Goal: Task Accomplishment & Management: Complete application form

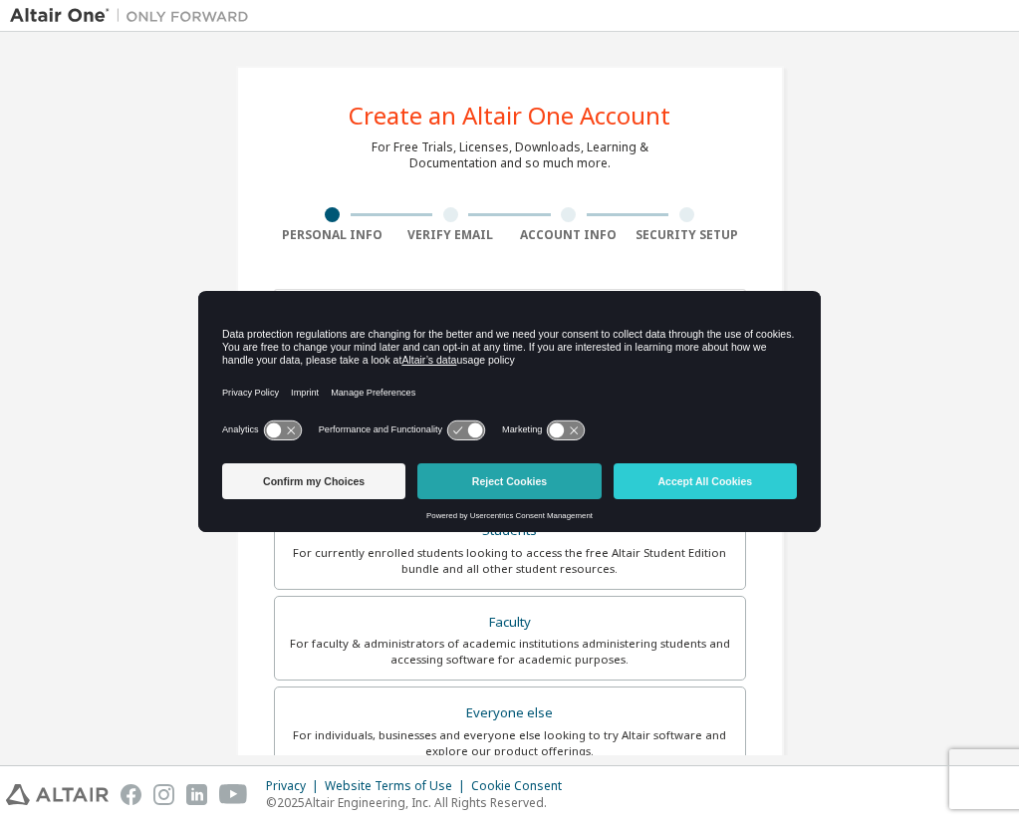
click at [493, 485] on button "Reject Cookies" at bounding box center [508, 481] width 183 height 36
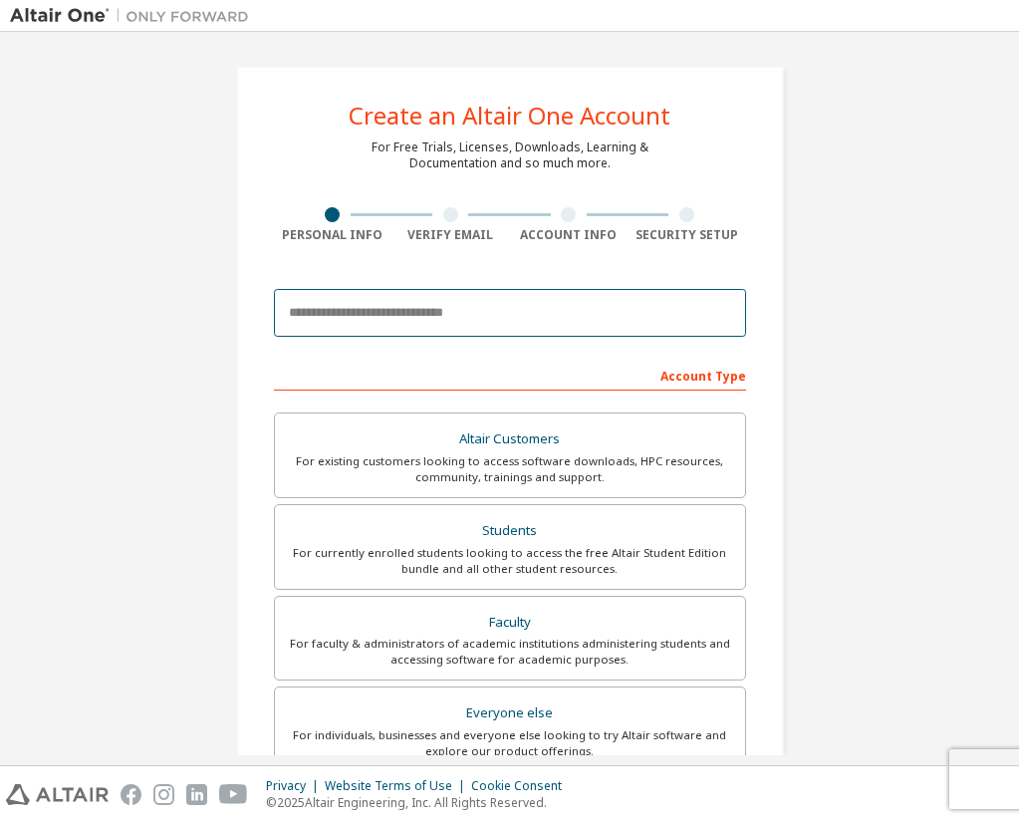
click at [451, 334] on input "email" at bounding box center [510, 313] width 472 height 48
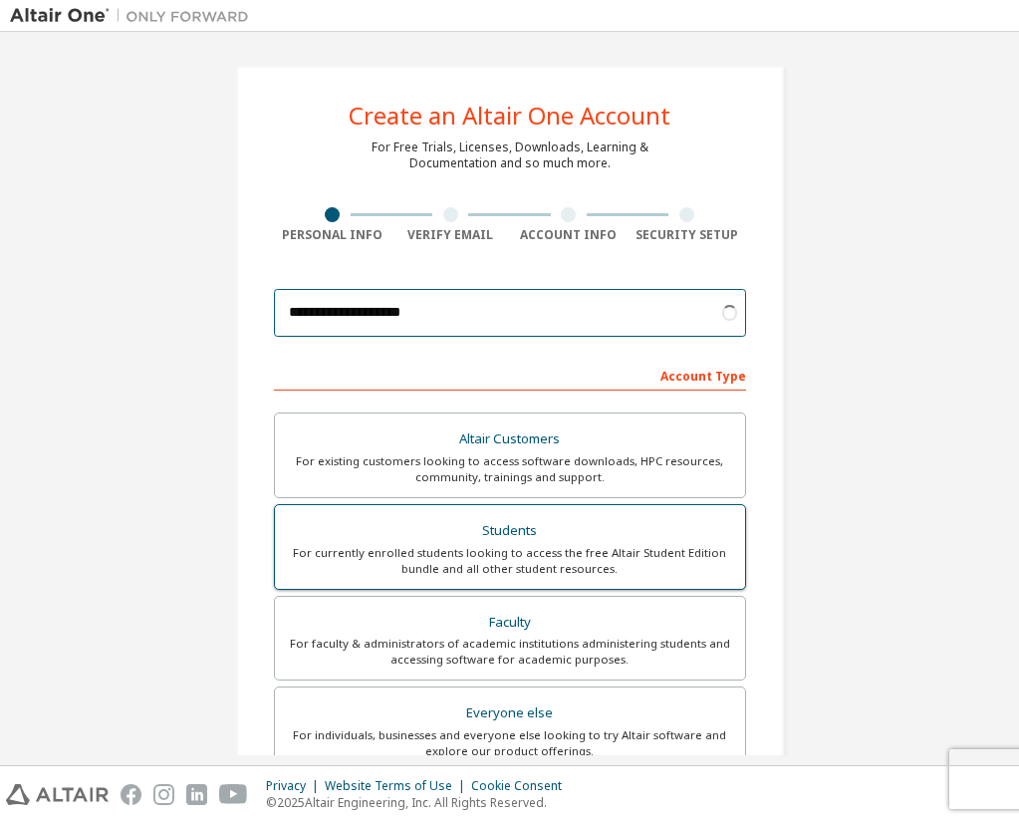
type input "**********"
click at [586, 541] on div "Students" at bounding box center [510, 531] width 446 height 28
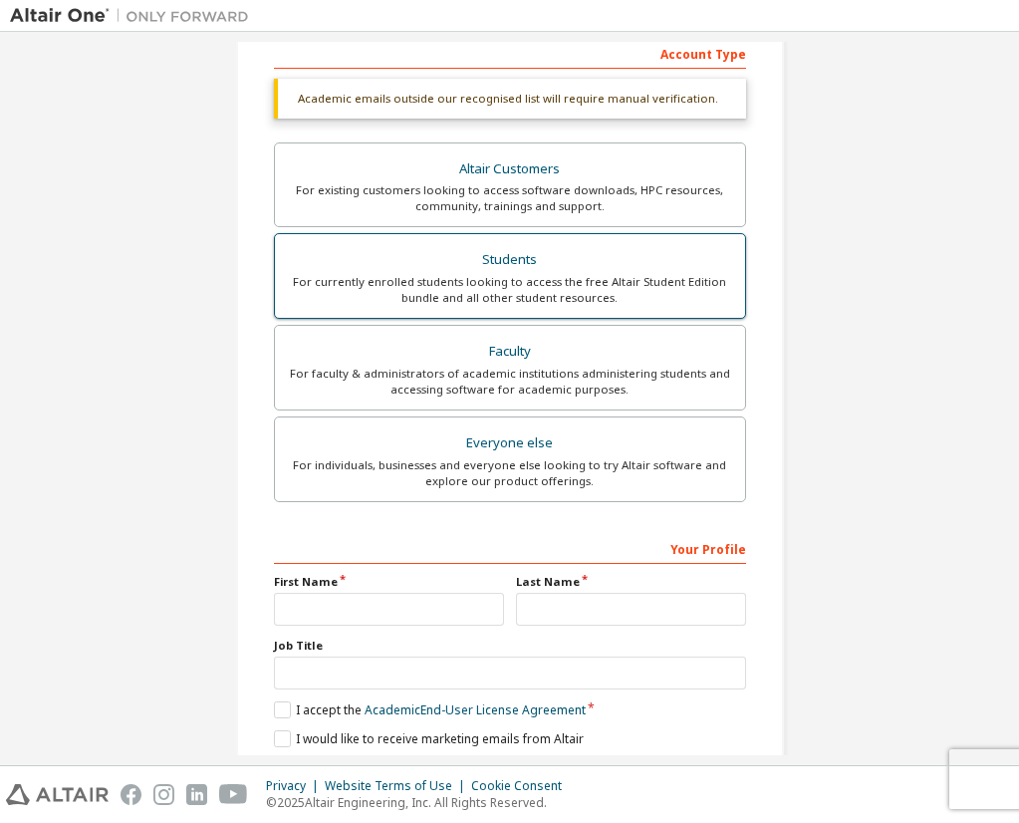
scroll to position [321, 0]
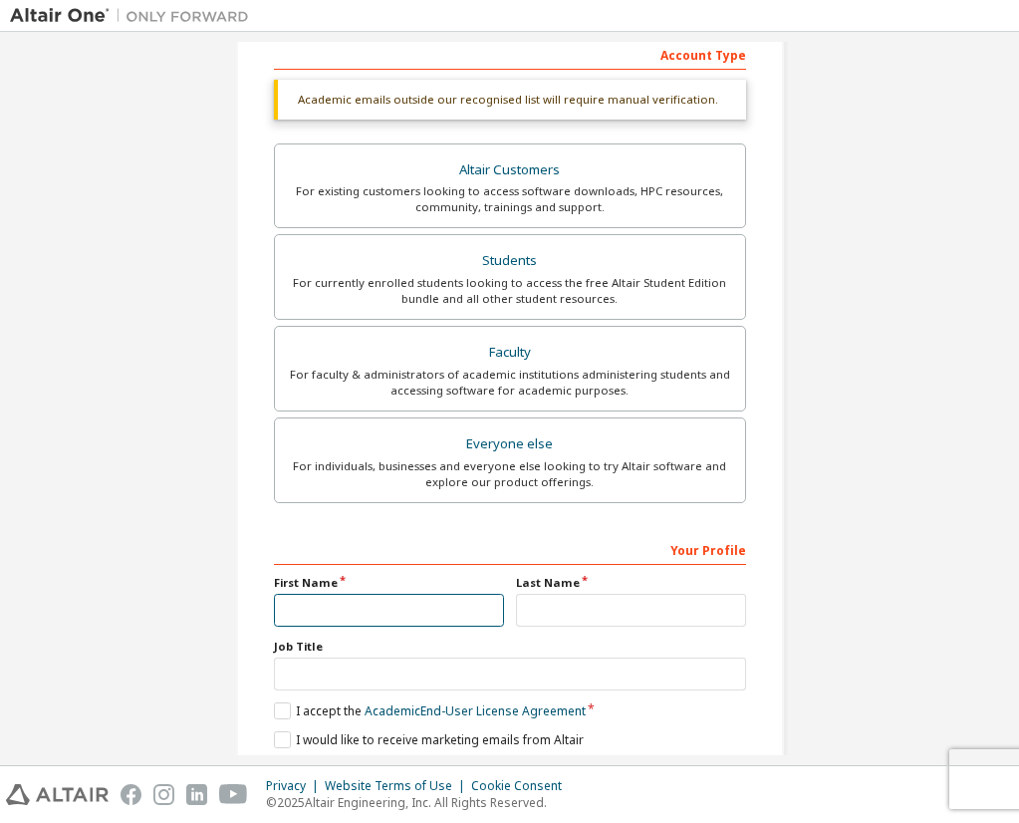
click at [481, 606] on input "text" at bounding box center [389, 610] width 230 height 33
type input "***"
click at [668, 595] on input "text" at bounding box center [631, 610] width 230 height 33
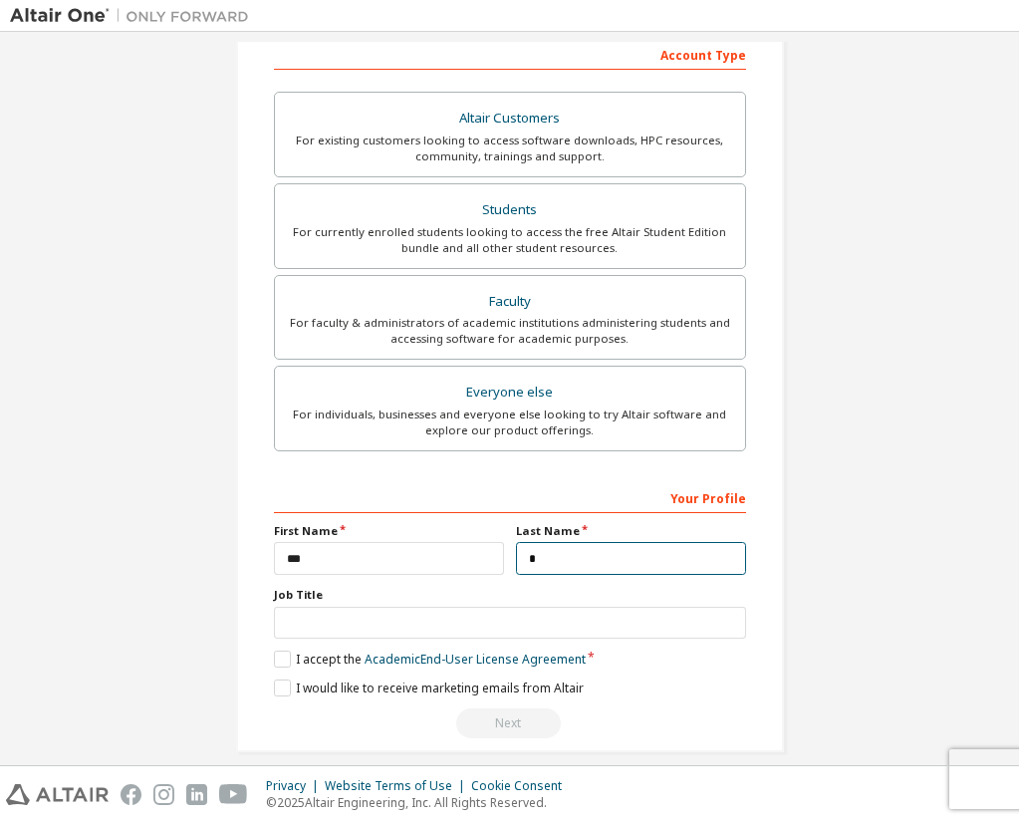
scroll to position [270, 0]
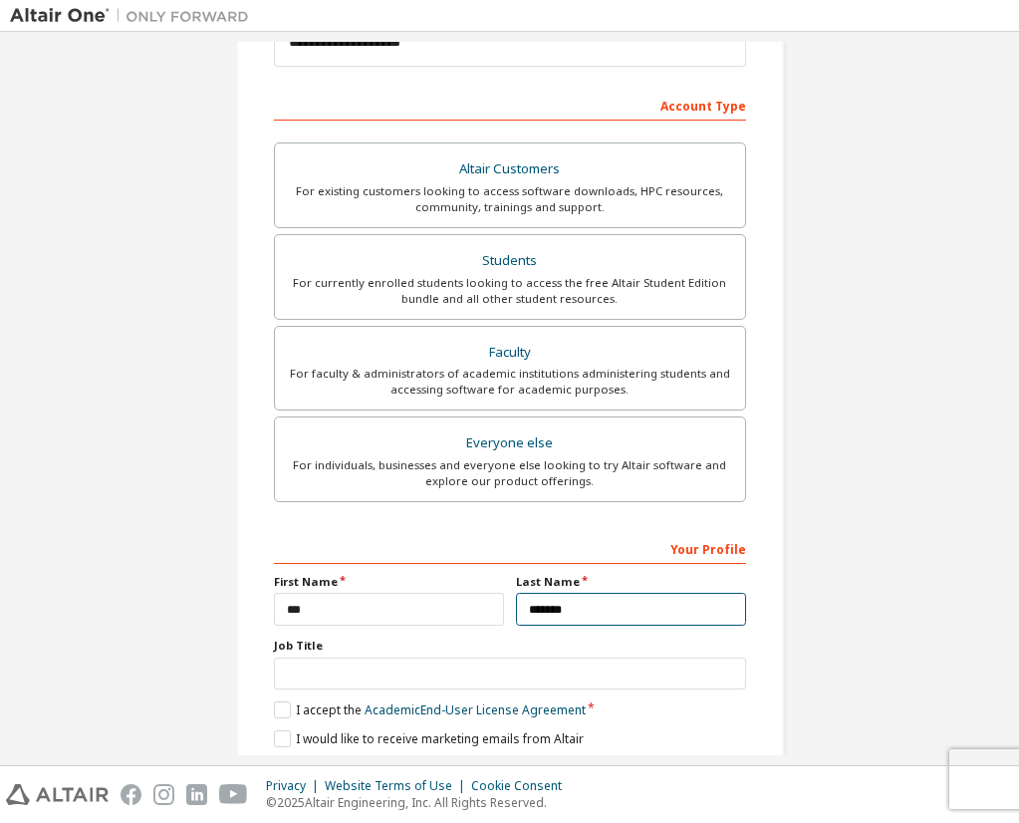
type input "*******"
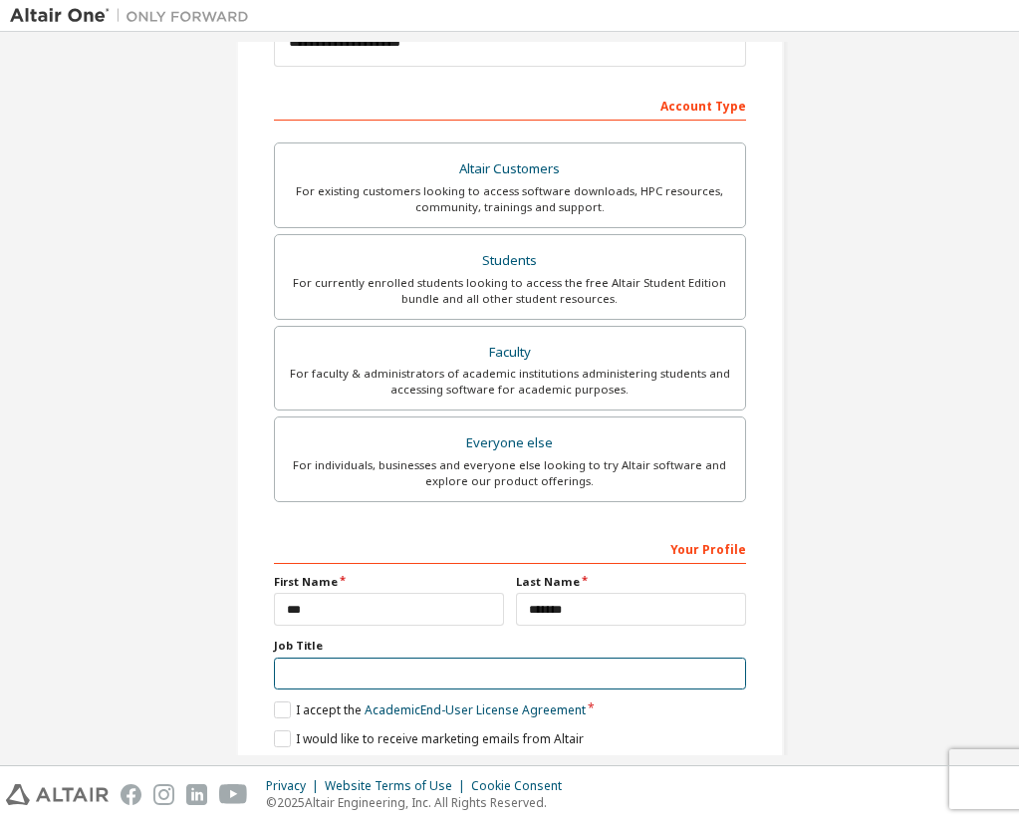
click at [461, 668] on input "text" at bounding box center [510, 674] width 472 height 33
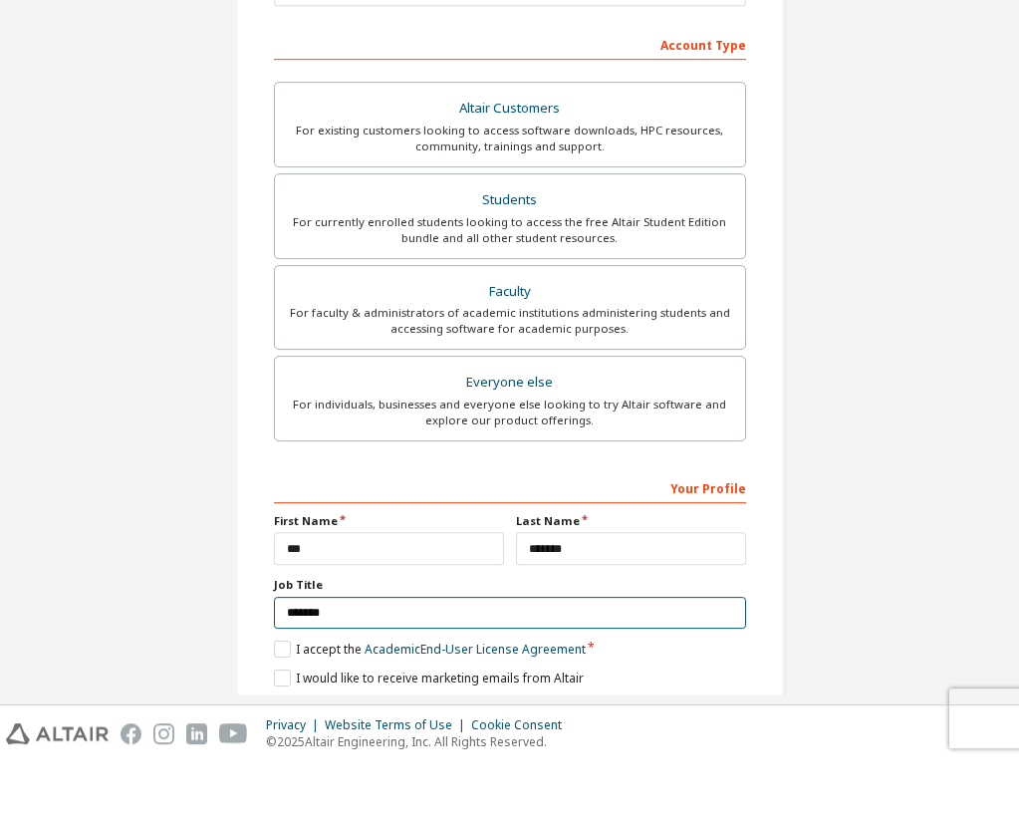
scroll to position [72, 0]
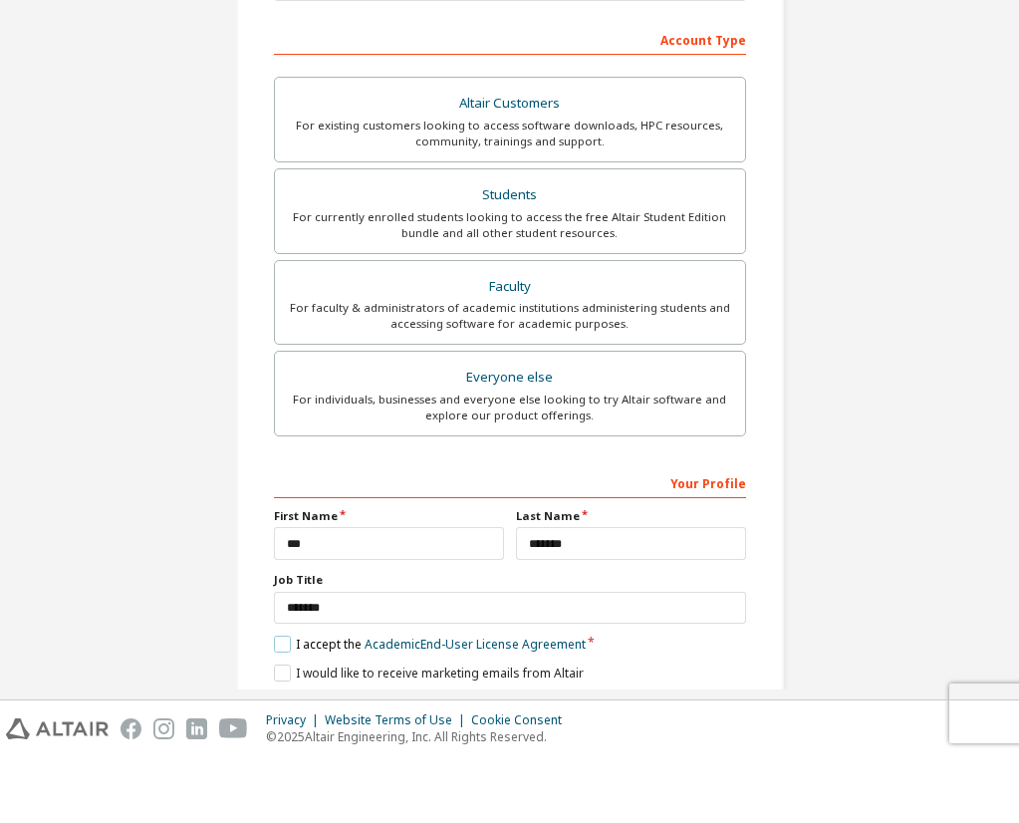
click at [282, 701] on label "I accept the Academic End-User License Agreement" at bounding box center [430, 709] width 312 height 17
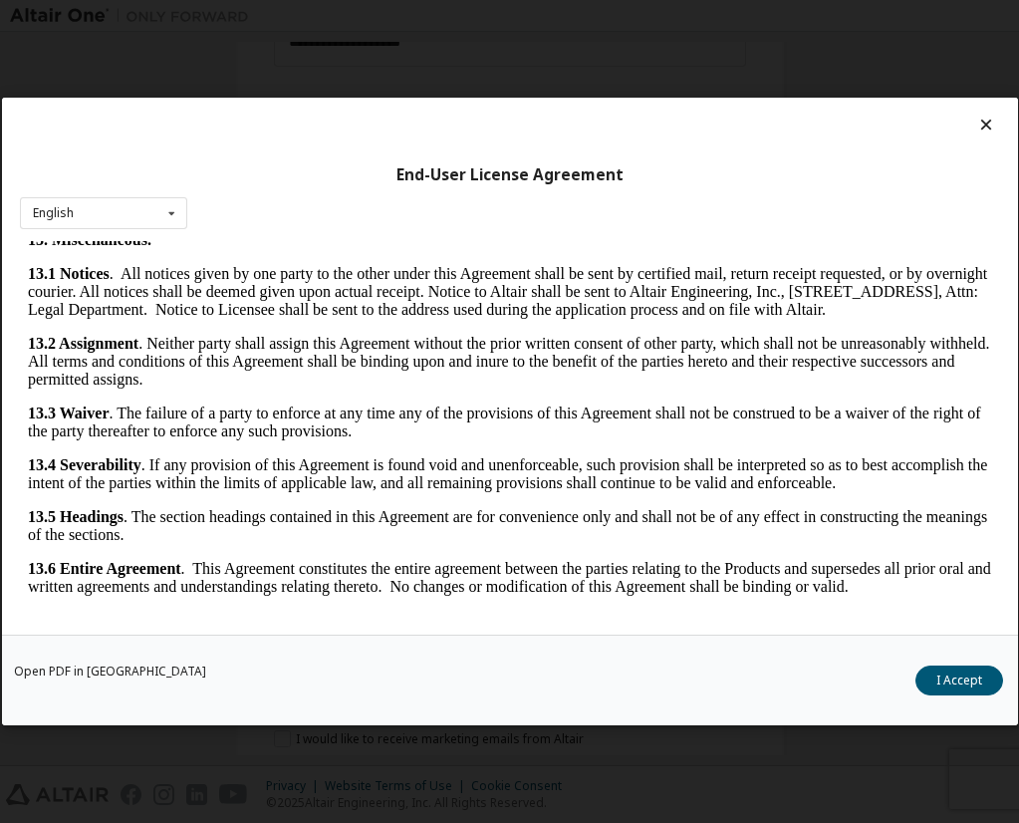
scroll to position [3627, 0]
click at [991, 695] on button "I Accept" at bounding box center [960, 681] width 88 height 30
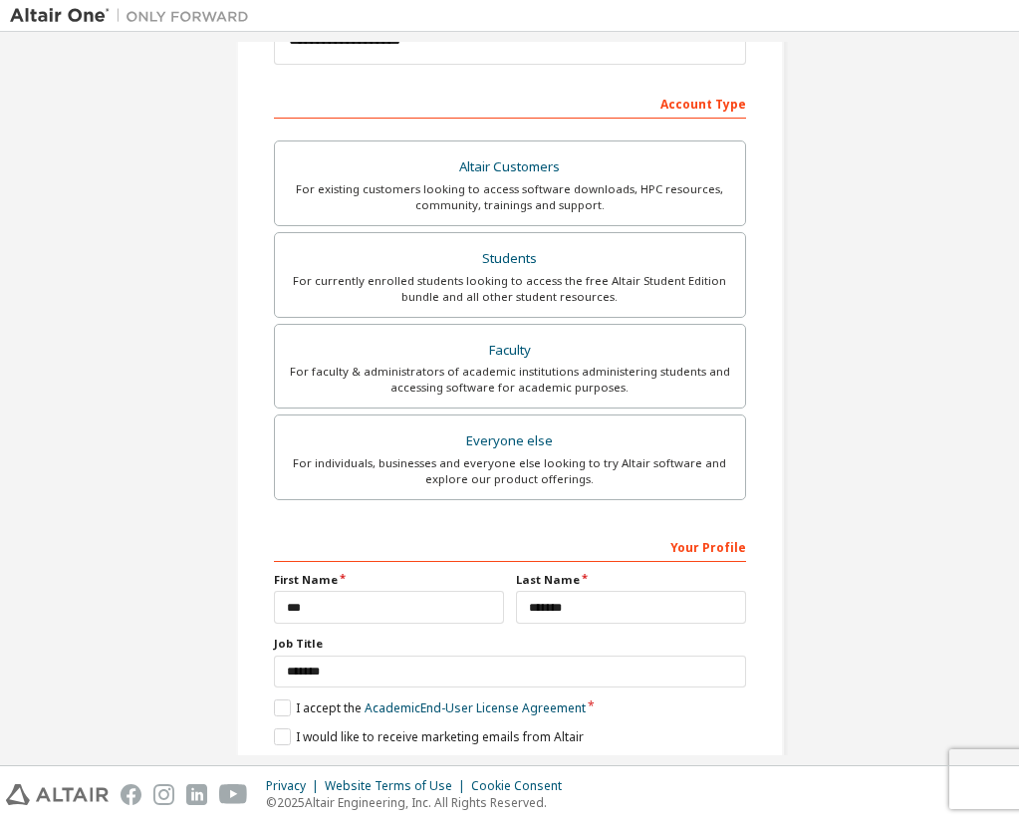
scroll to position [270, 0]
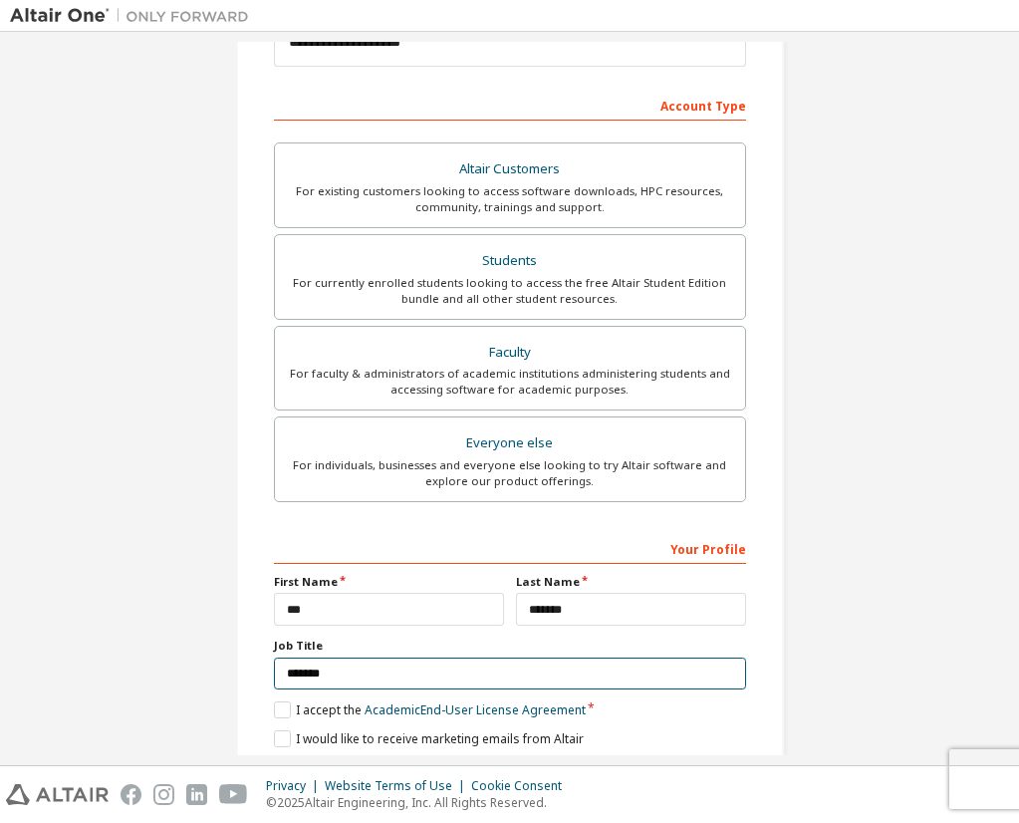
click at [387, 658] on input "*******" at bounding box center [510, 674] width 472 height 33
type input "*"
click at [527, 759] on button "Next" at bounding box center [508, 774] width 105 height 30
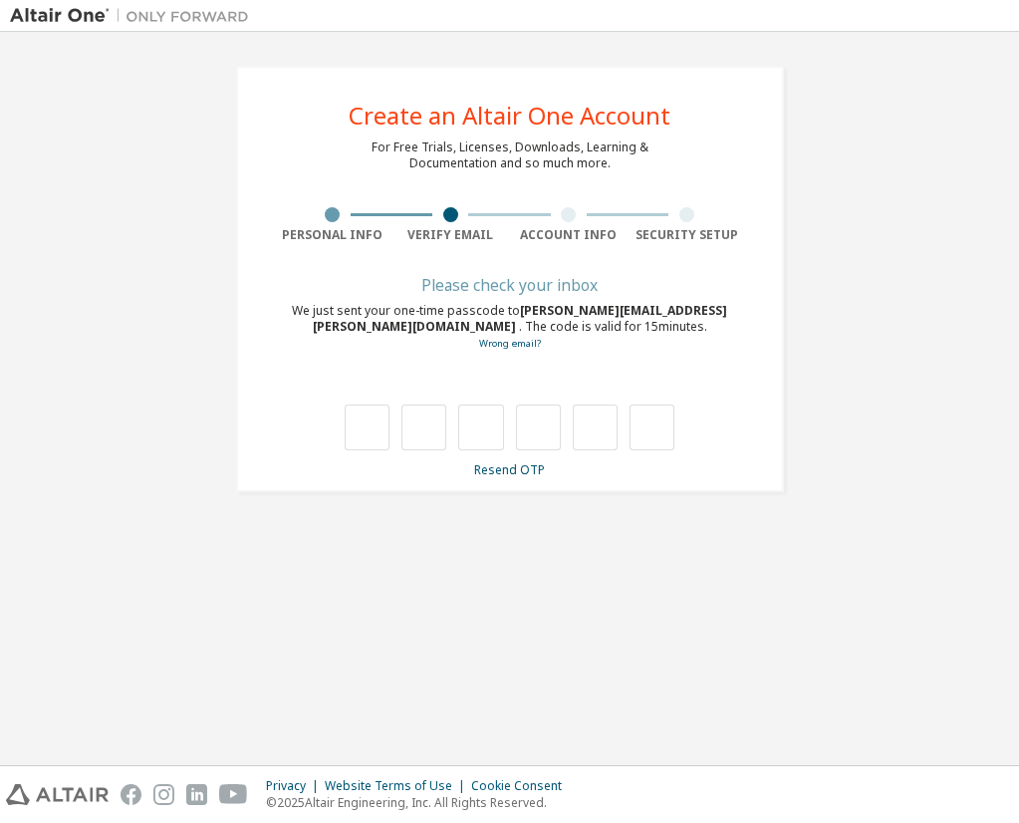
scroll to position [0, 0]
click at [363, 405] on input "text" at bounding box center [367, 428] width 45 height 46
paste input "*"
type input "*"
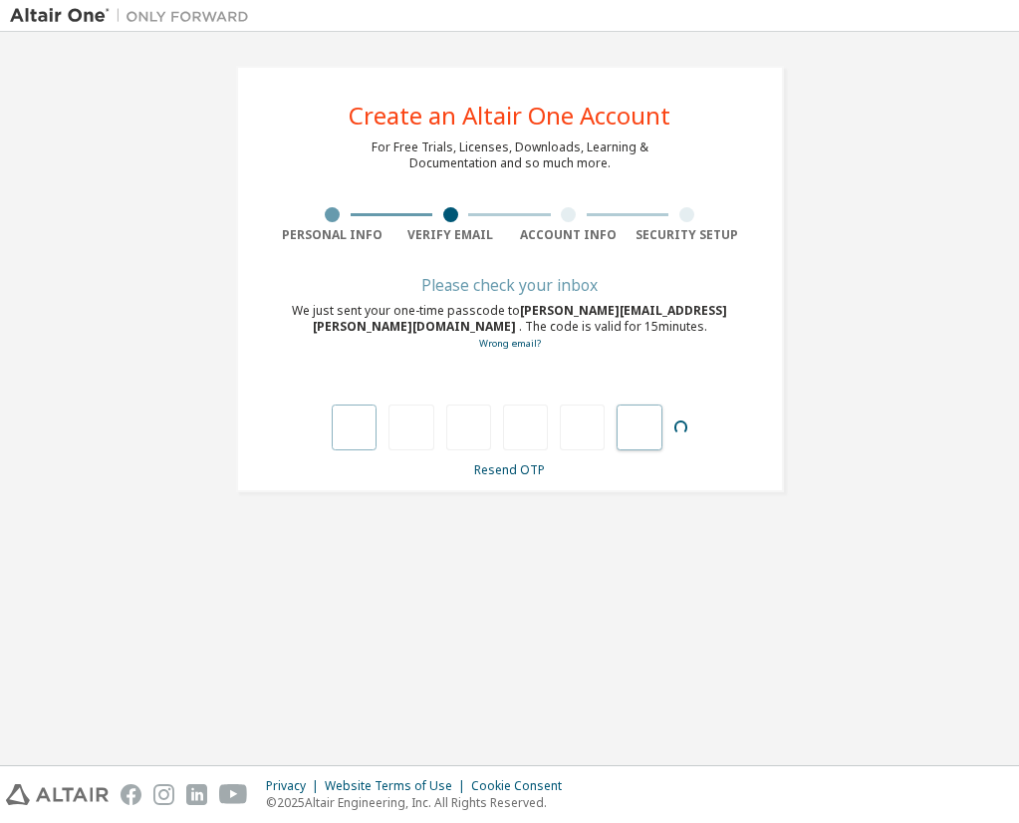
type input "*"
